Goal: Information Seeking & Learning: Understand process/instructions

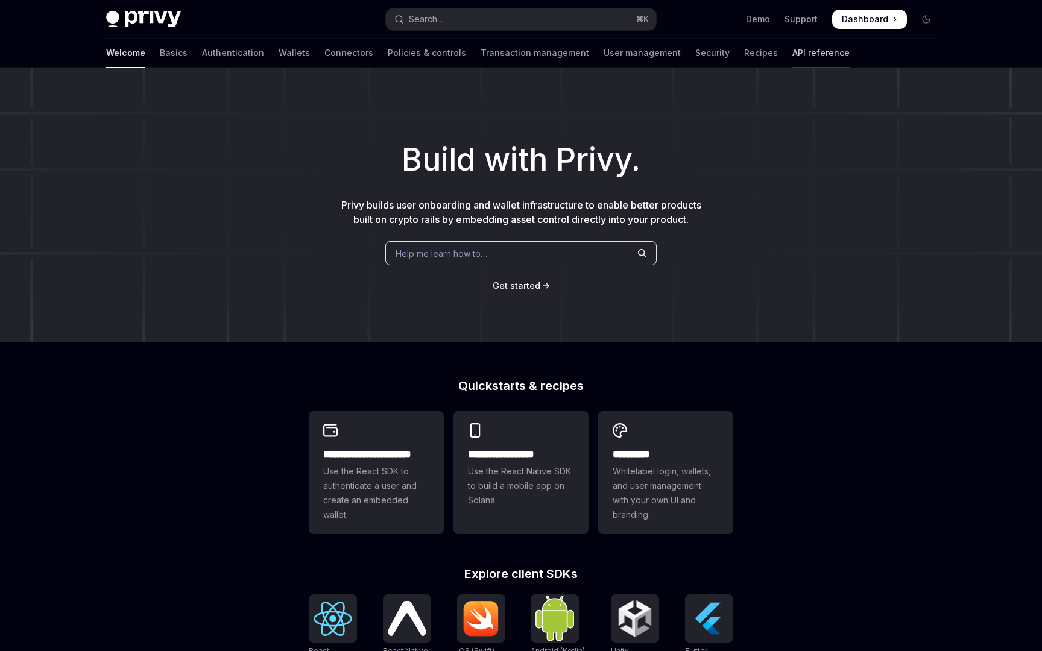
click at [793, 53] on link "API reference" at bounding box center [821, 53] width 57 height 29
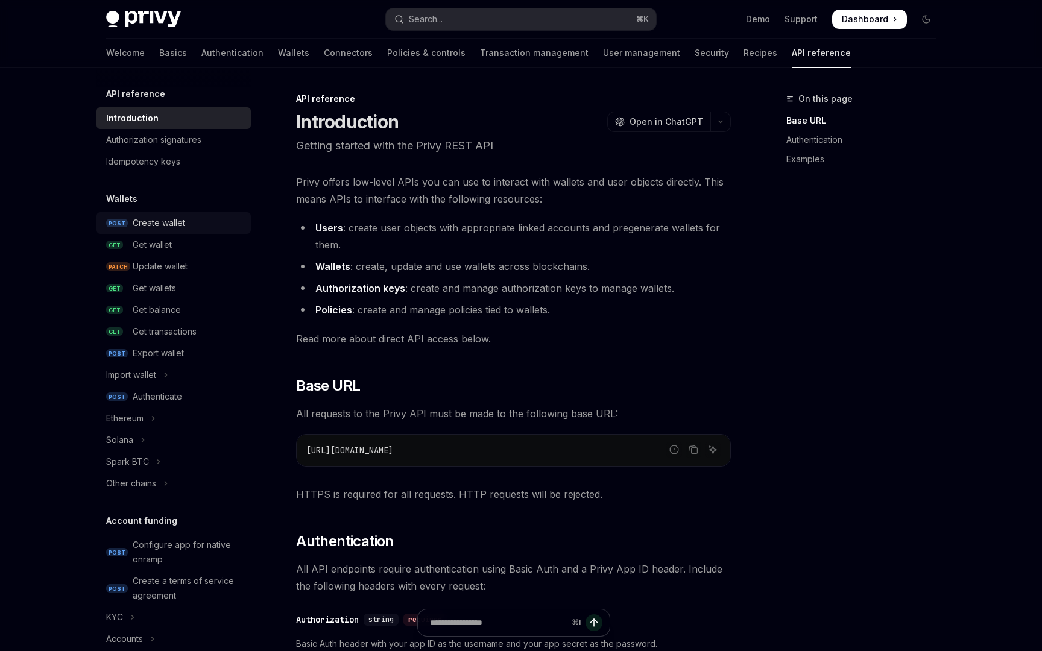
click at [170, 214] on link "POST Create wallet" at bounding box center [174, 223] width 154 height 22
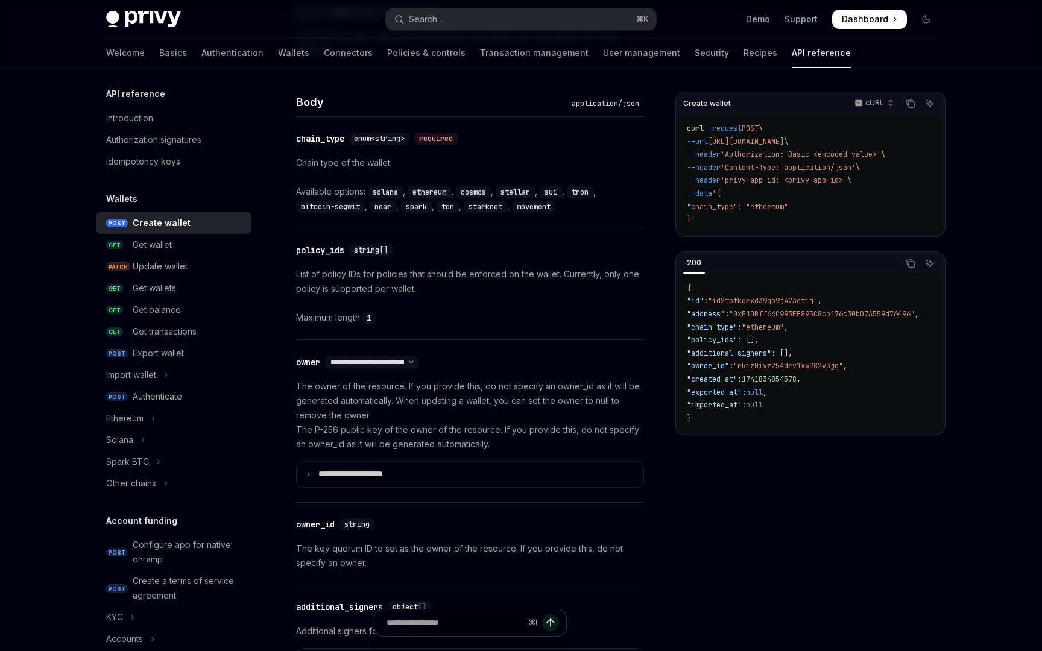
scroll to position [518, 0]
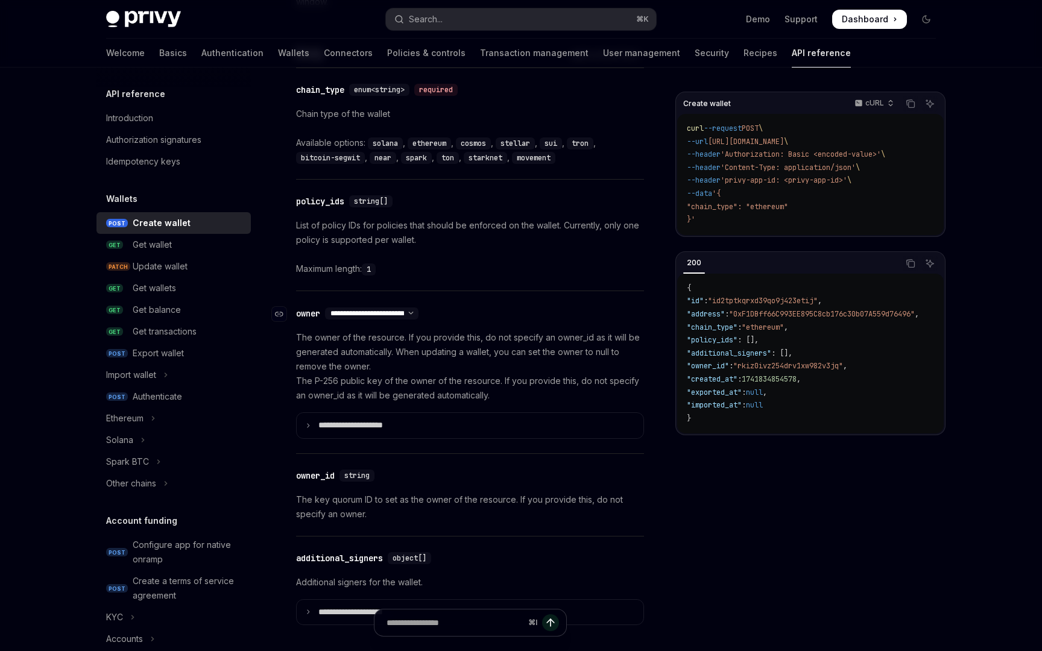
click at [409, 311] on select "**********" at bounding box center [371, 314] width 93 height 10
click at [370, 425] on p "**********" at bounding box center [360, 425] width 84 height 11
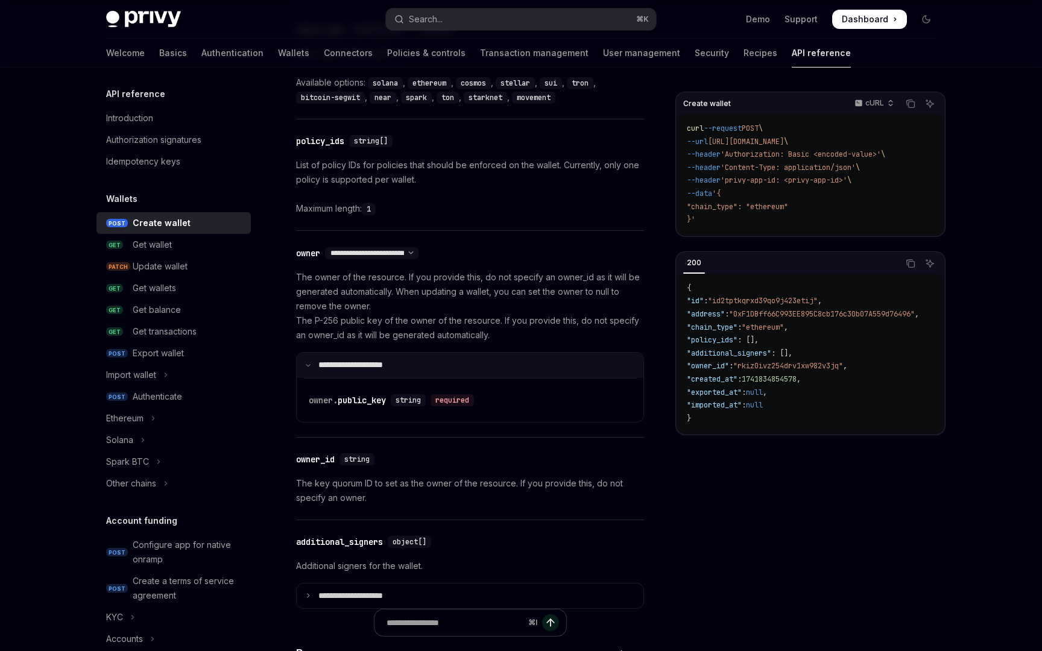
scroll to position [585, 0]
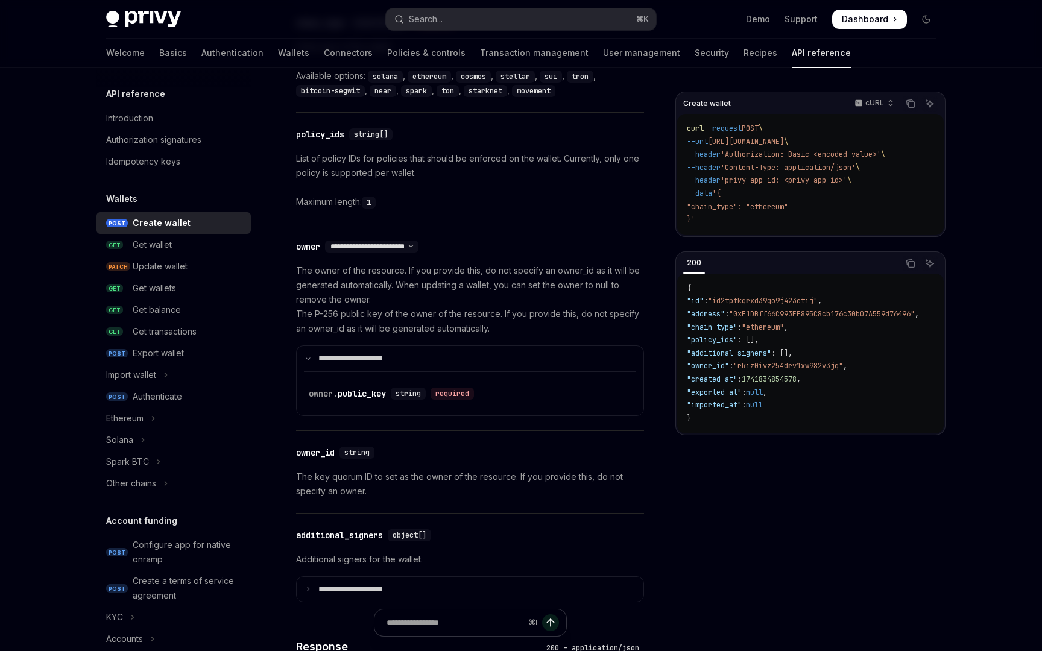
click at [495, 259] on div "**********" at bounding box center [470, 327] width 348 height 206
click at [417, 322] on p "The owner of the resource. If you provide this, do not specify an owner_id as i…" at bounding box center [470, 300] width 348 height 72
click at [435, 333] on p "The owner of the resource. If you provide this, do not specify an owner_id as i…" at bounding box center [470, 300] width 348 height 72
click at [455, 331] on p "The owner of the resource. If you provide this, do not specify an owner_id as i…" at bounding box center [470, 300] width 348 height 72
click at [487, 331] on p "The owner of the resource. If you provide this, do not specify an owner_id as i…" at bounding box center [470, 300] width 348 height 72
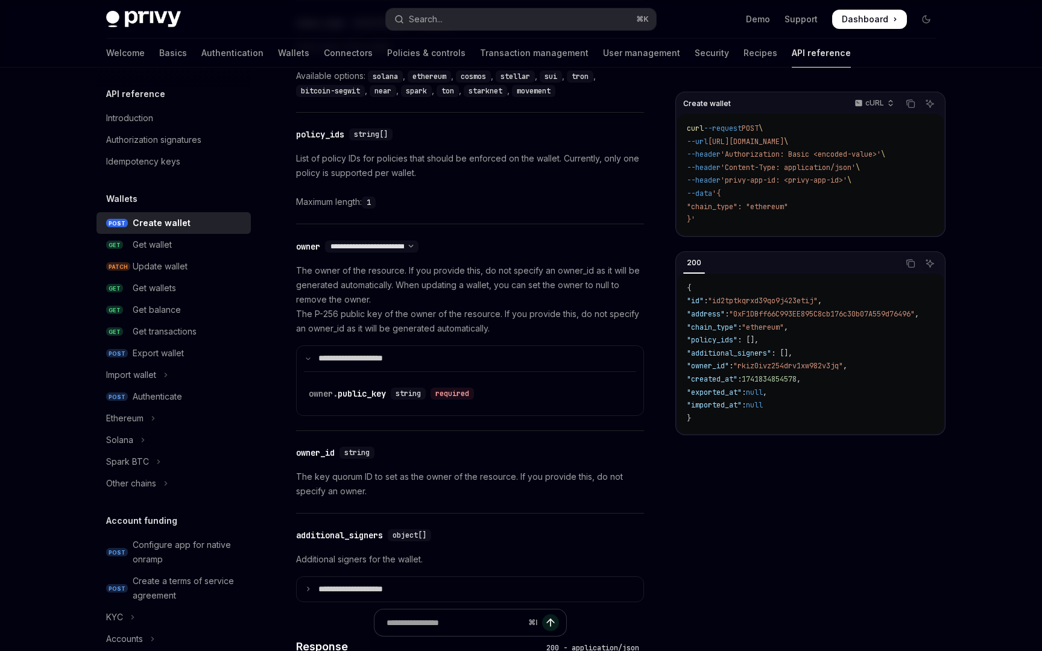
click at [501, 331] on p "The owner of the resource. If you provide this, do not specify an owner_id as i…" at bounding box center [470, 300] width 348 height 72
click at [405, 274] on p "The owner of the resource. If you provide this, do not specify an owner_id as i…" at bounding box center [470, 300] width 348 height 72
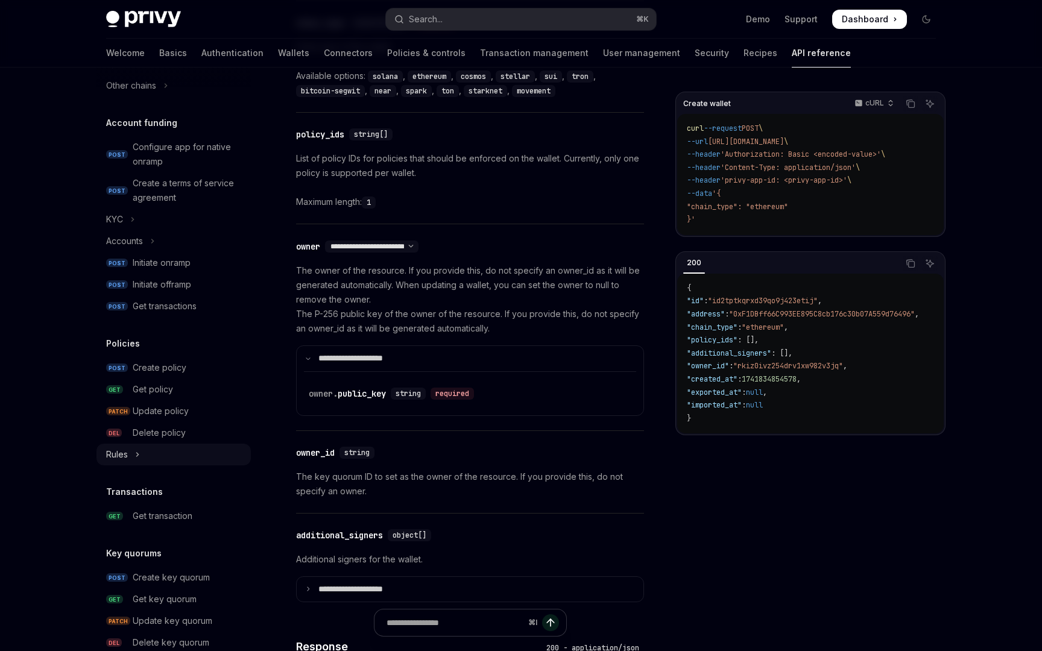
scroll to position [600, 0]
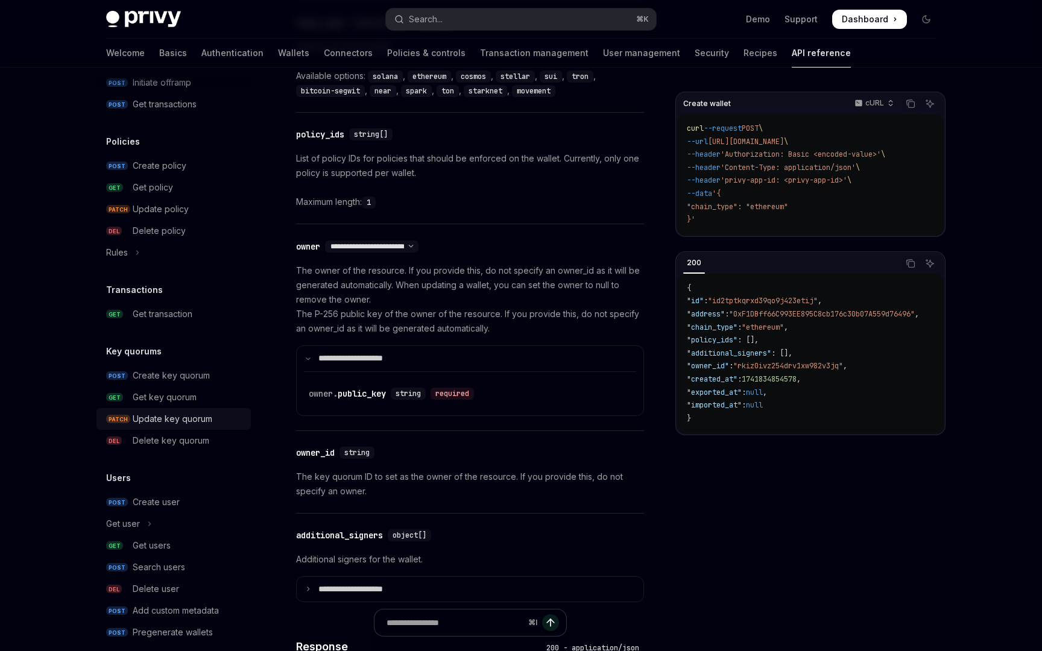
click at [153, 414] on div "Update key quorum" at bounding box center [173, 419] width 80 height 14
type textarea "*"
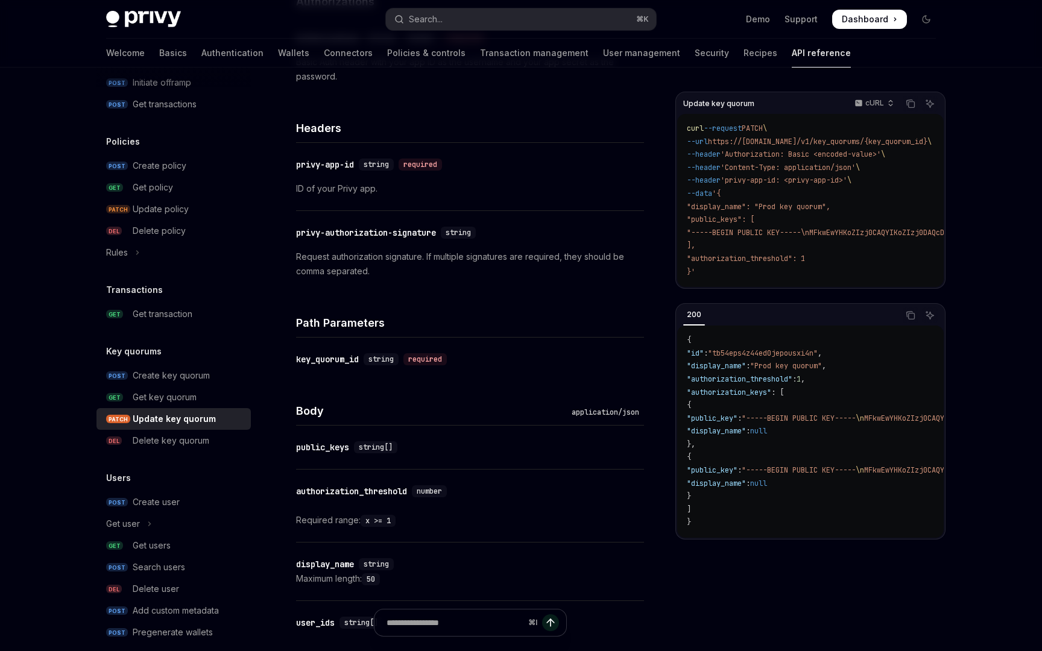
scroll to position [241, 0]
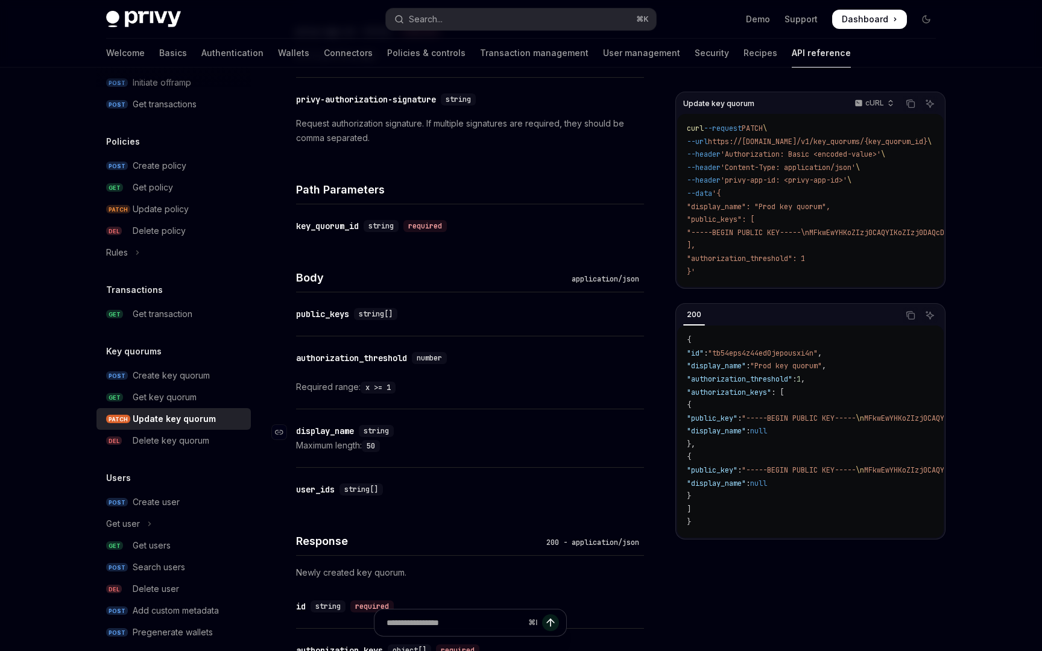
scroll to position [401, 0]
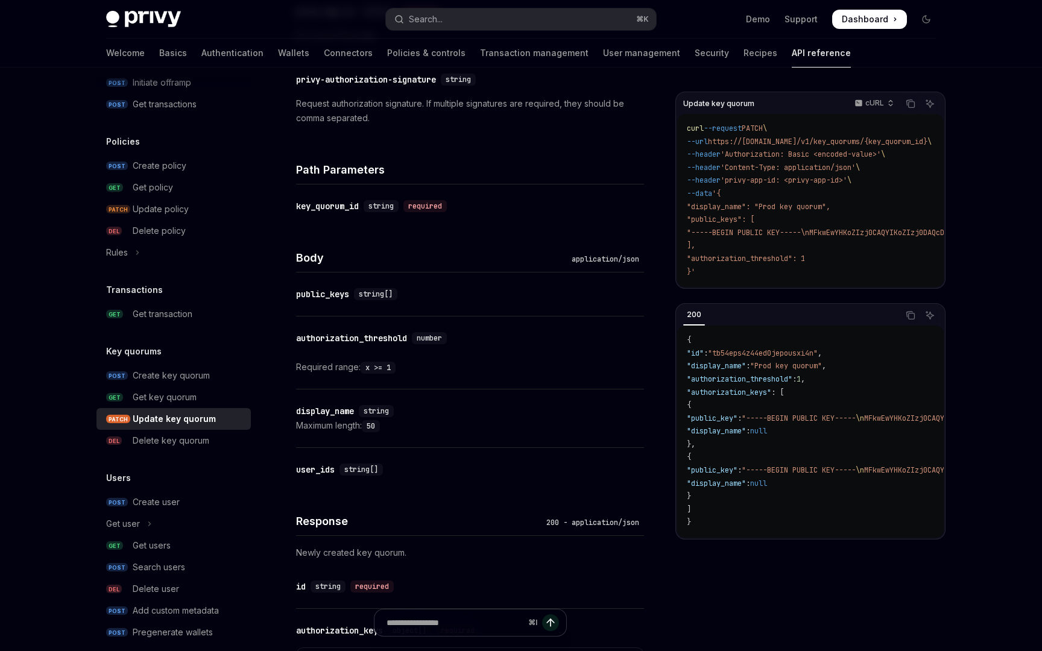
click at [40, 281] on div "Skip to main content Privy Docs home page Search... ⌘ K Demo Support Dashboard …" at bounding box center [521, 329] width 1042 height 1460
click at [790, 60] on div "Welcome Basics Authentication Wallets Connectors Policies & controls Transactio…" at bounding box center [521, 53] width 888 height 29
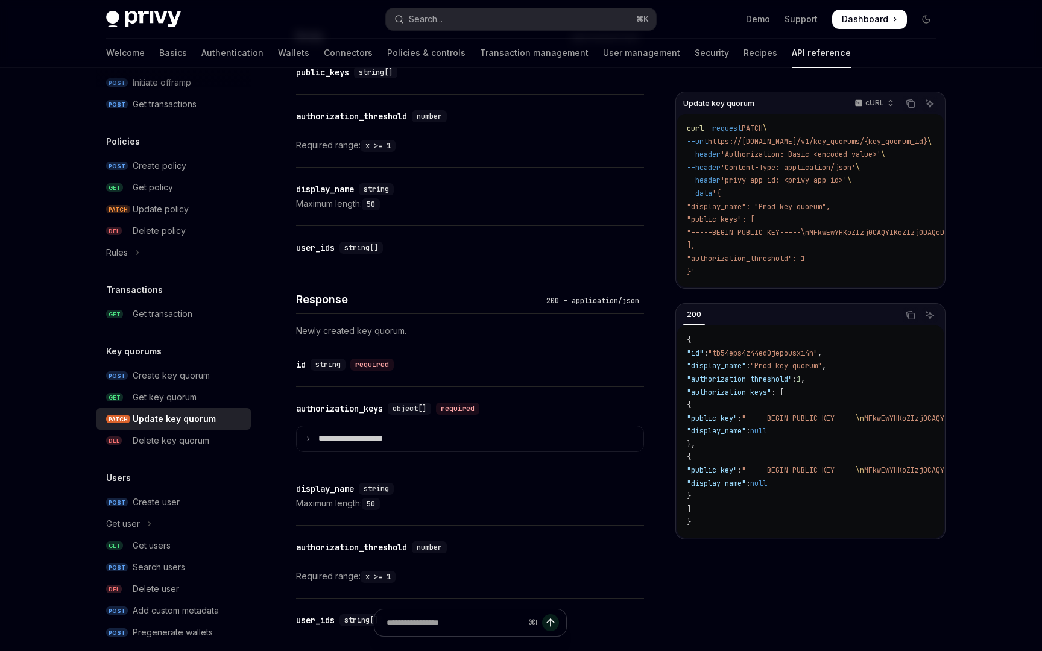
scroll to position [632, 0]
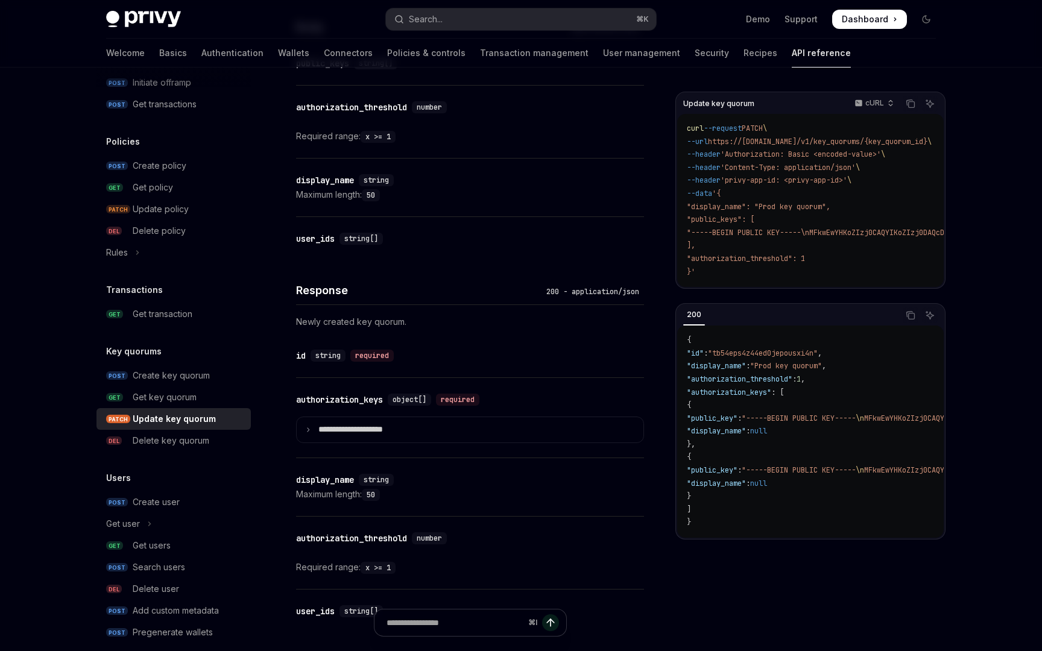
click at [829, 73] on div "Update key quorum cURL Copy Ask AI curl --request PATCH \ --url https://[DOMAIN…" at bounding box center [521, 131] width 849 height 1393
